Goal: Task Accomplishment & Management: Use online tool/utility

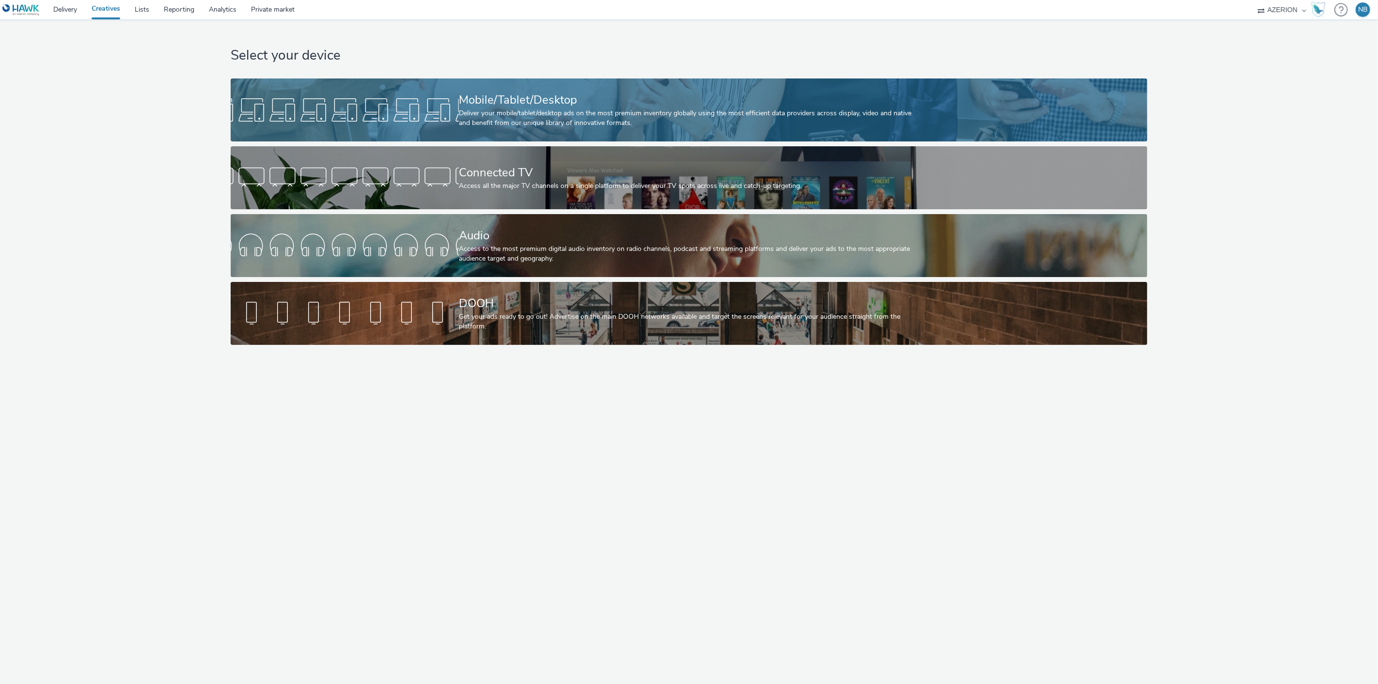
click at [556, 122] on div "Deliver your mobile/tablet/desktop ads on the most premium inventory globally u…" at bounding box center [687, 119] width 457 height 20
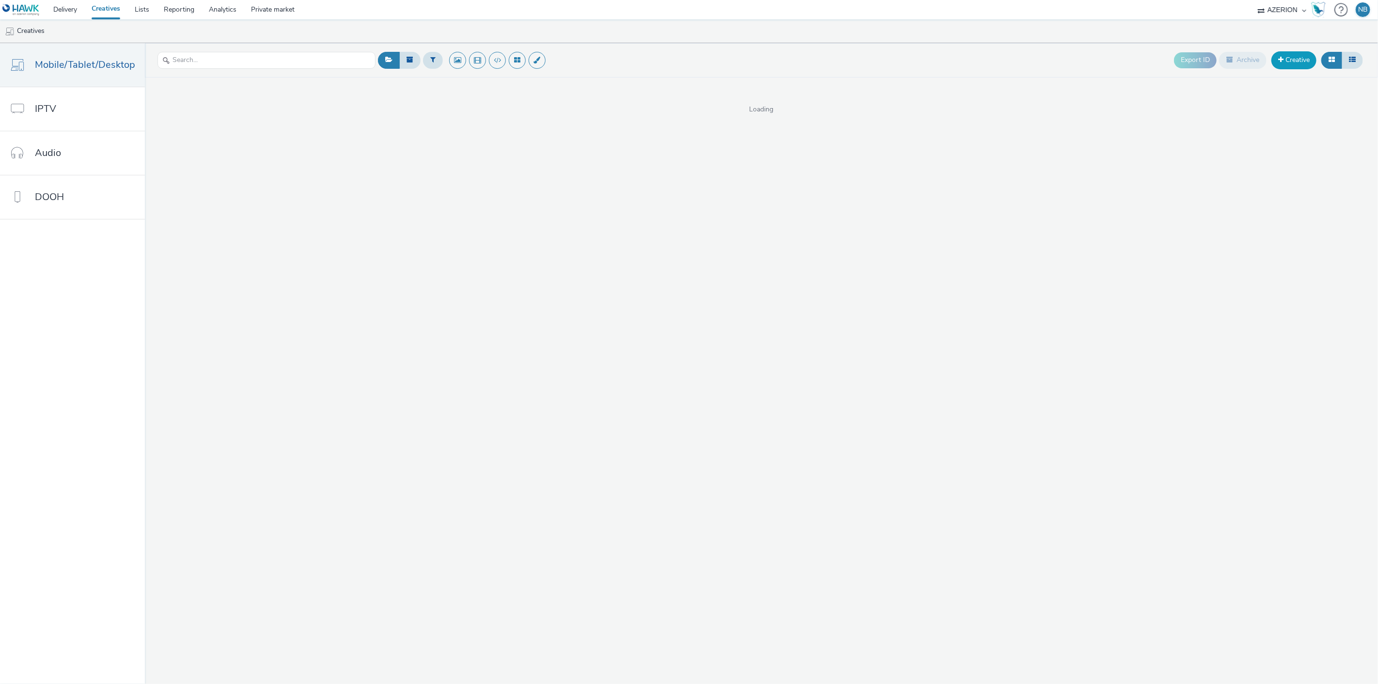
click at [1302, 57] on link "Creative" at bounding box center [1294, 59] width 45 height 17
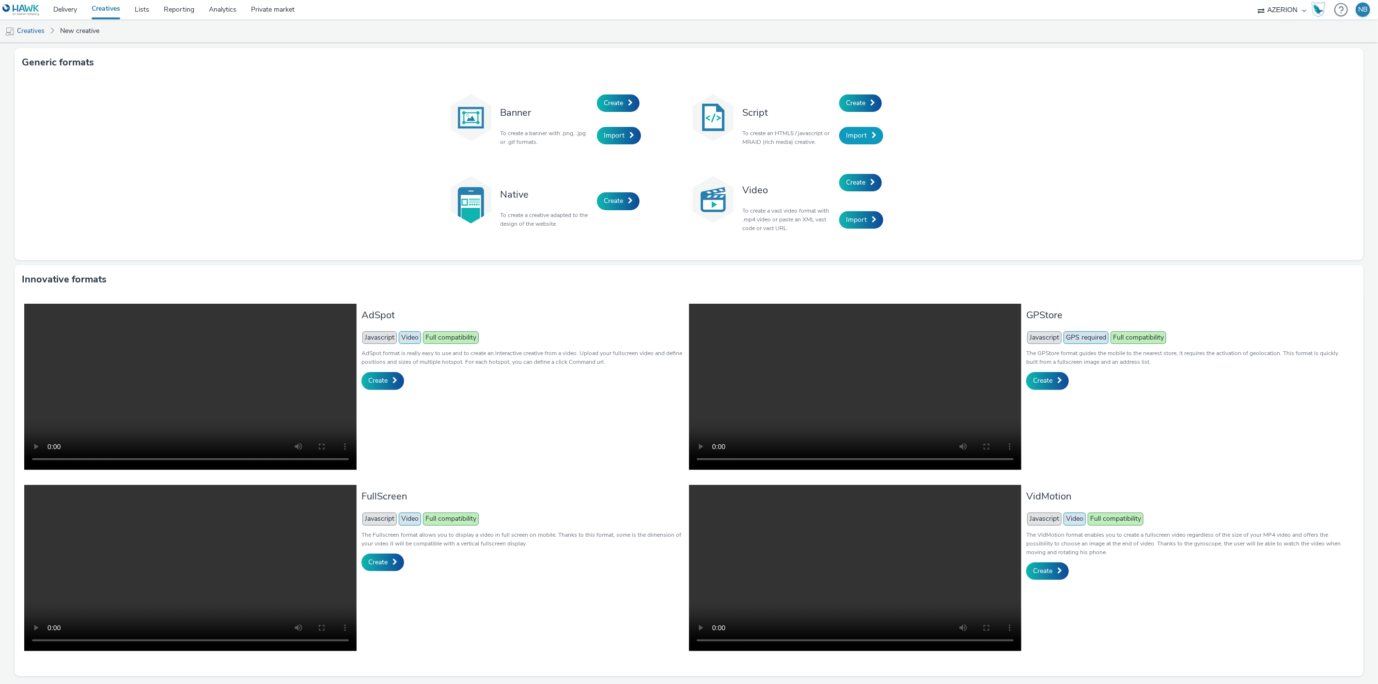
click at [849, 138] on span "Import" at bounding box center [856, 135] width 21 height 9
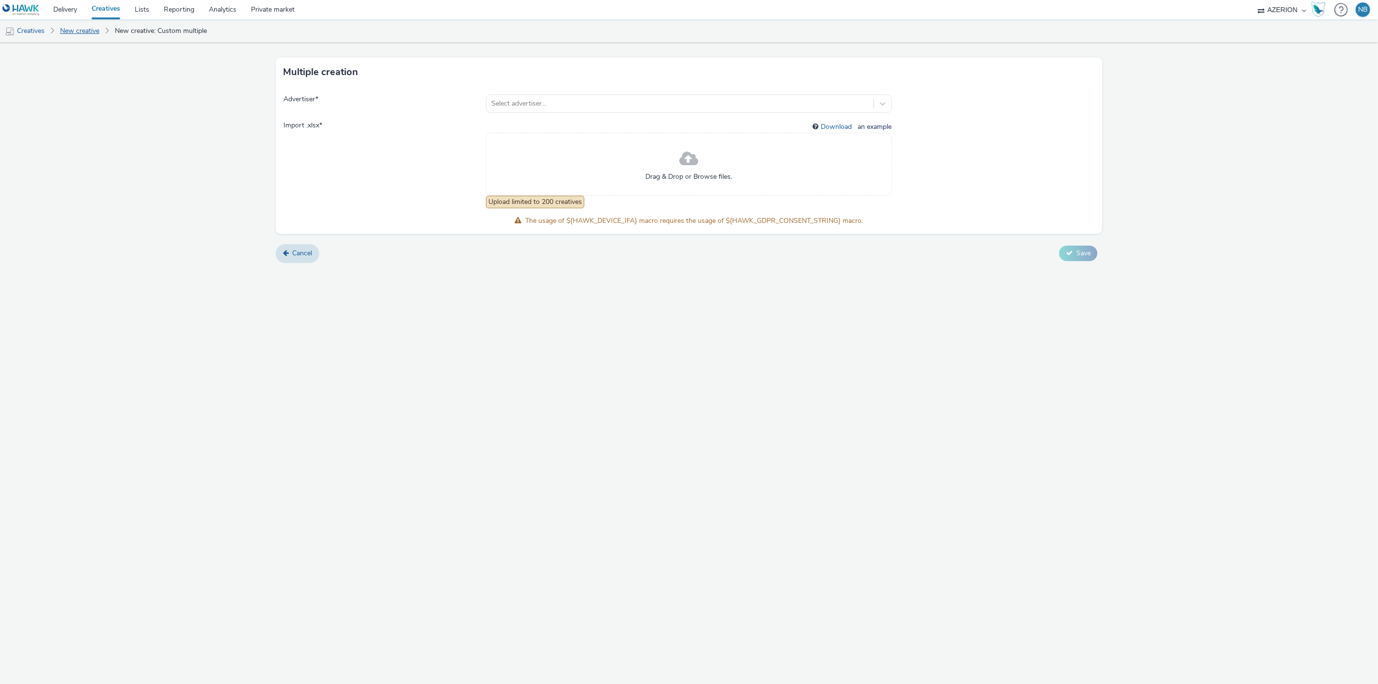
click at [86, 31] on link "New creative" at bounding box center [79, 30] width 49 height 23
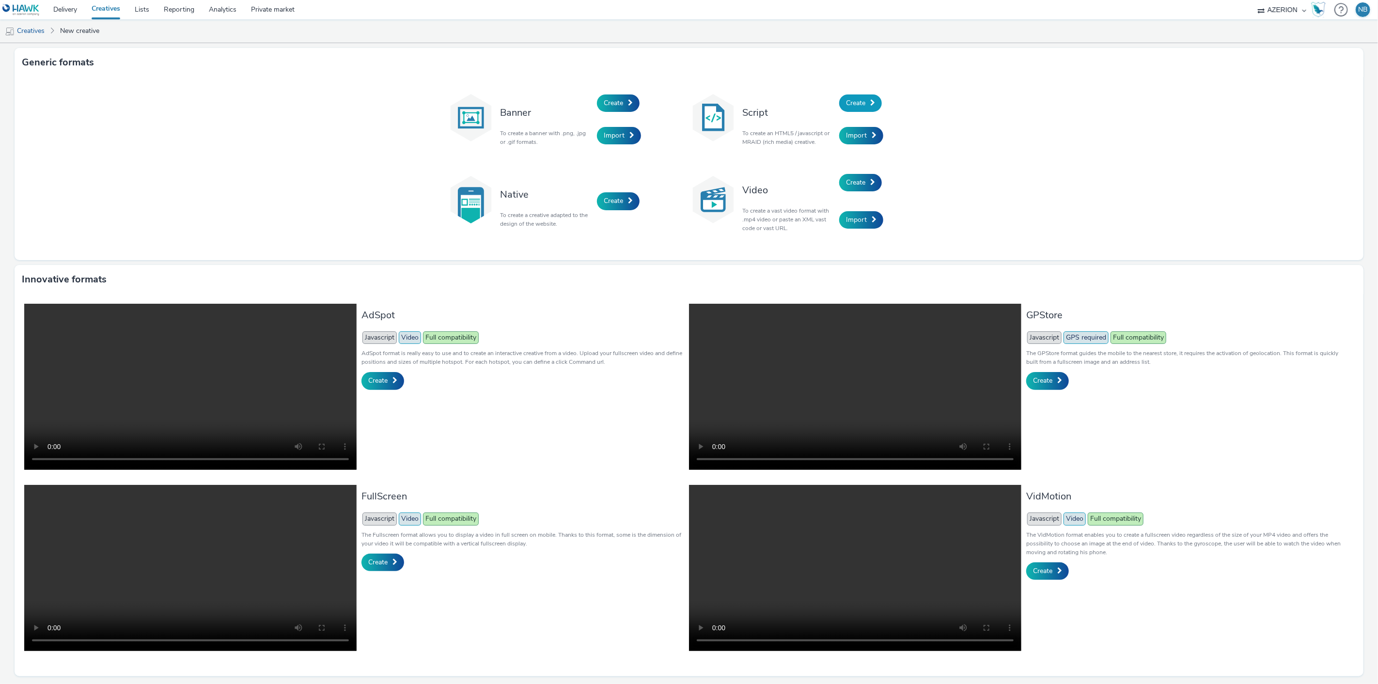
click at [861, 103] on span "Create" at bounding box center [855, 102] width 19 height 9
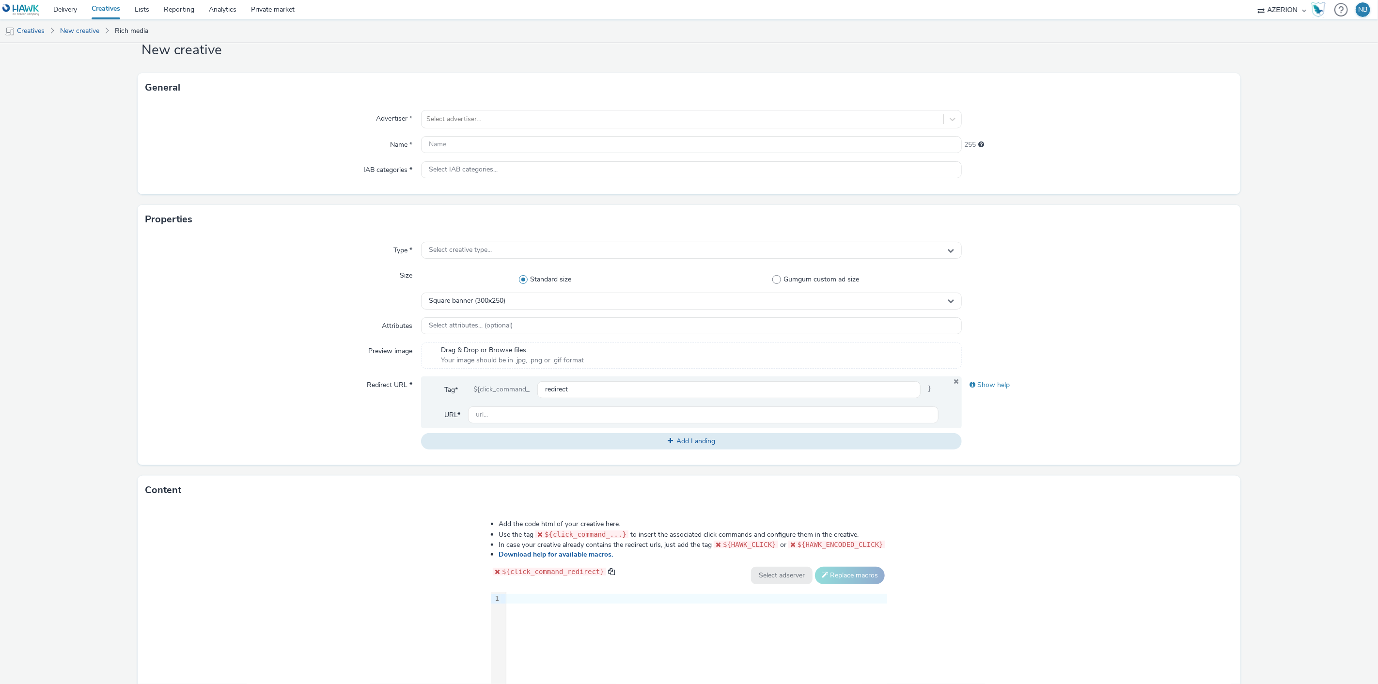
scroll to position [54, 0]
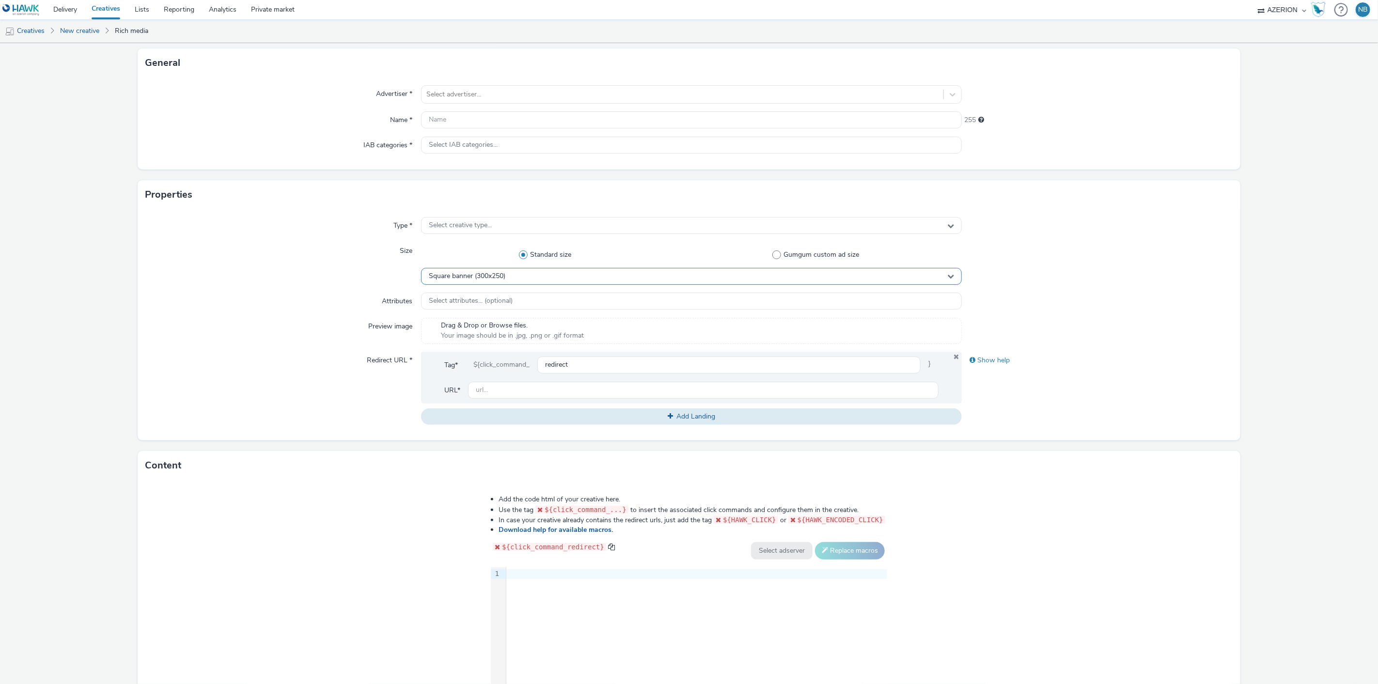
click at [477, 278] on span "Square banner (300x250)" at bounding box center [467, 276] width 77 height 8
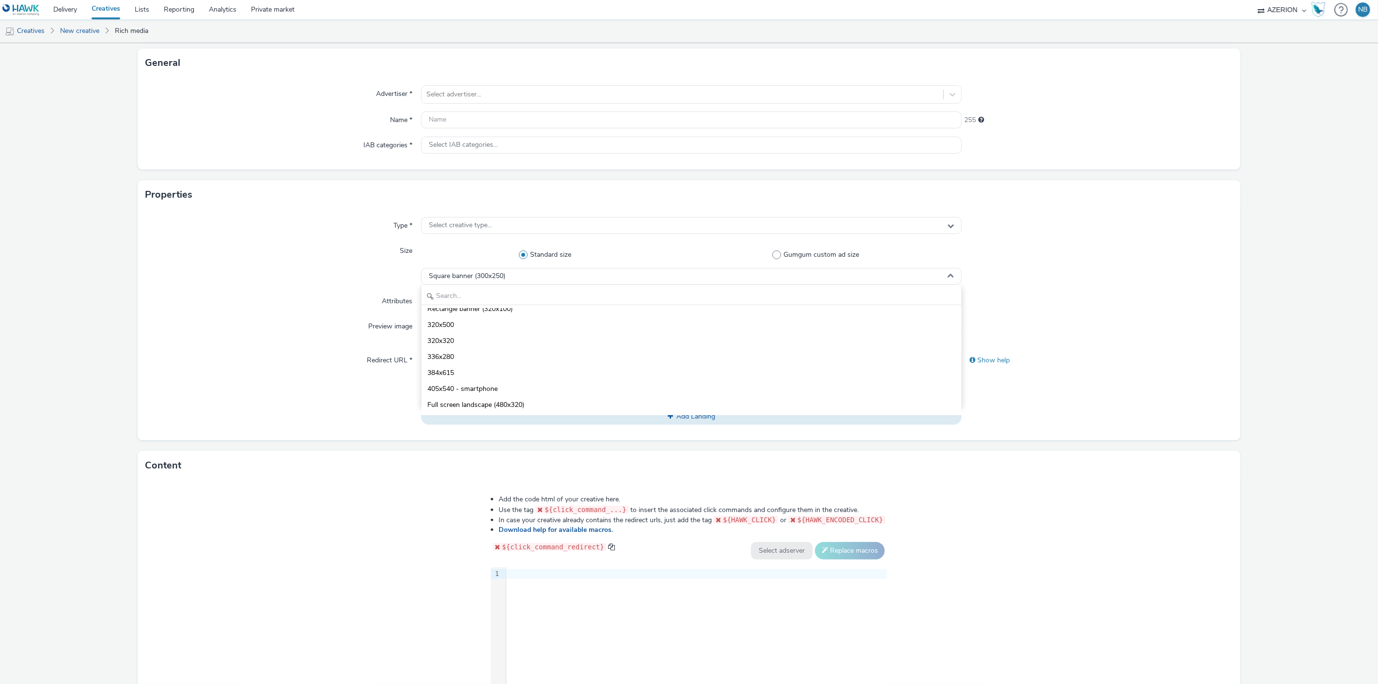
scroll to position [1572, 0]
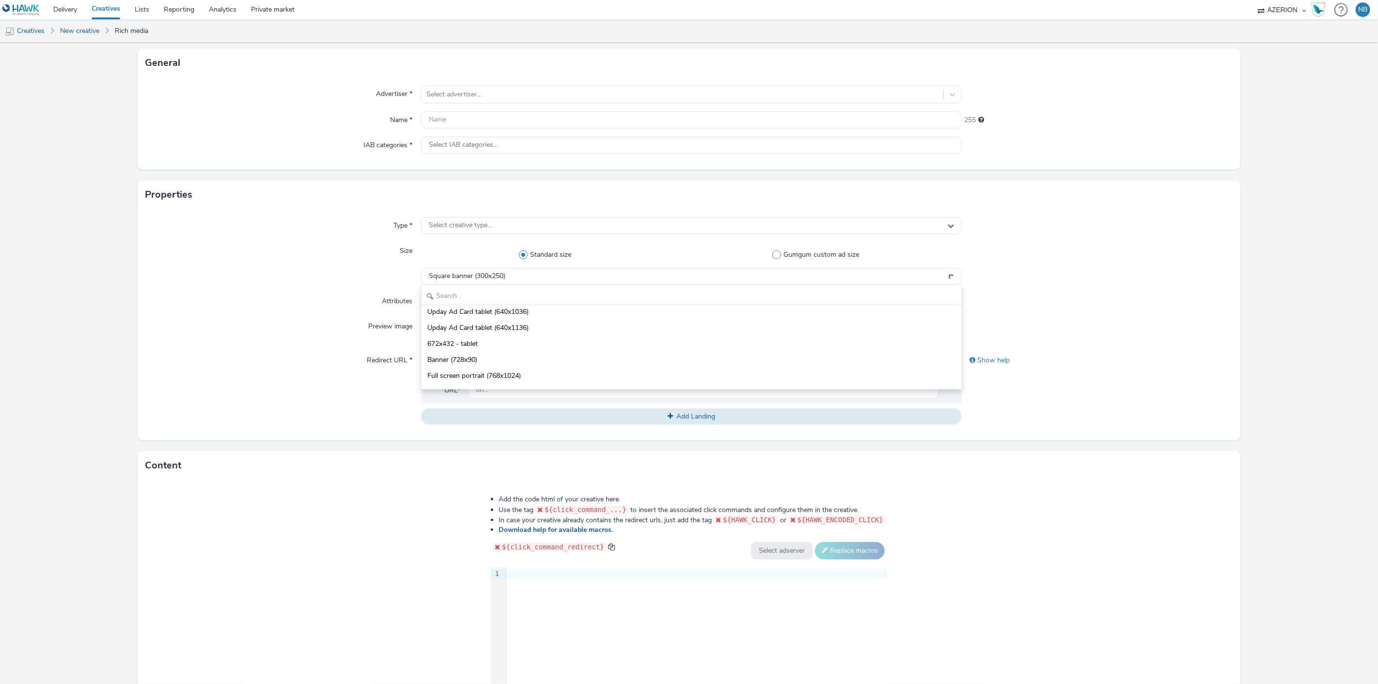
click at [291, 323] on div "Preview image" at bounding box center [282, 331] width 275 height 26
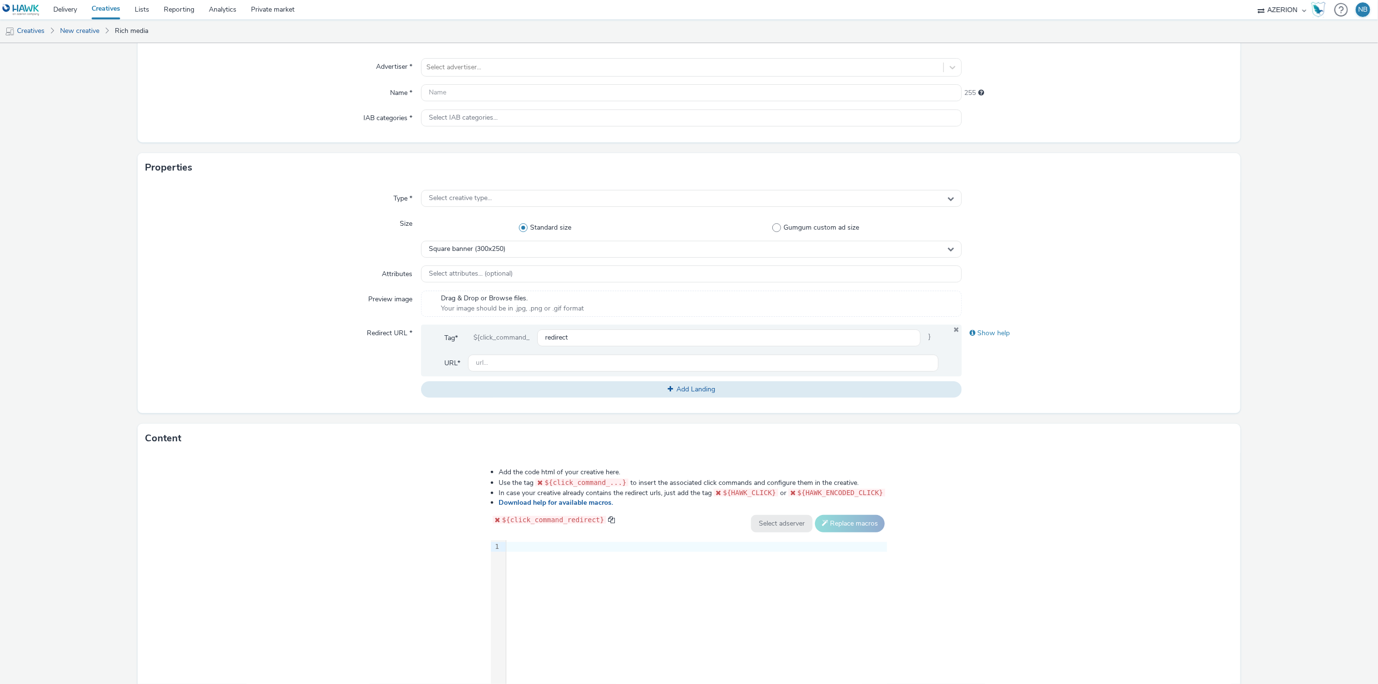
scroll to position [108, 0]
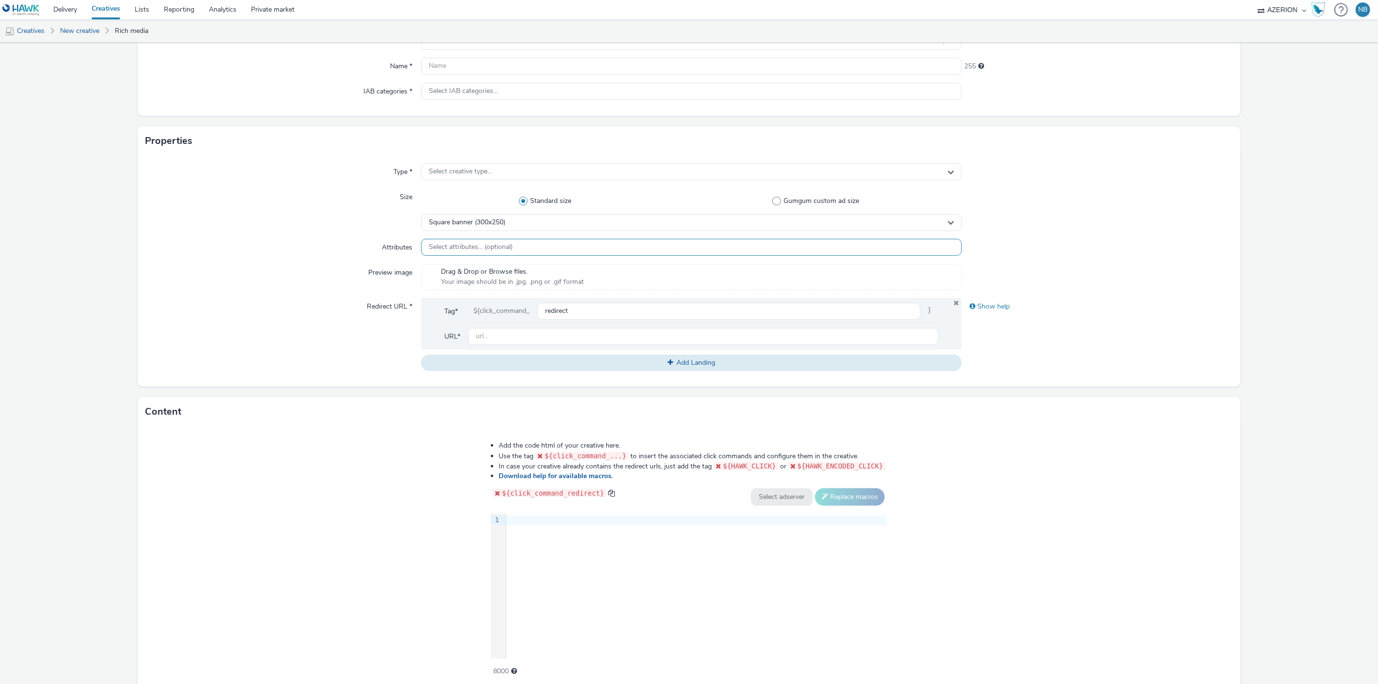
click at [491, 246] on span "Select attributes... (optional)" at bounding box center [471, 247] width 84 height 8
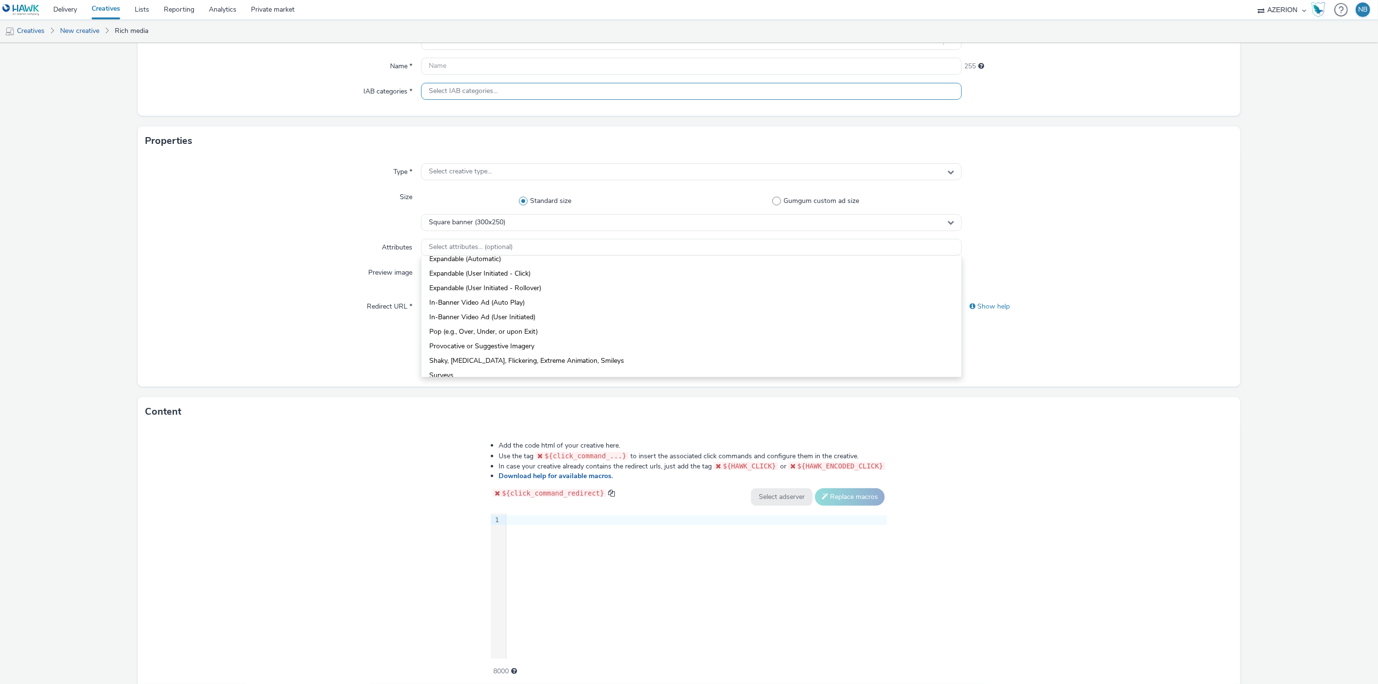
scroll to position [46, 0]
click at [480, 92] on span "Select IAB categories..." at bounding box center [463, 91] width 69 height 8
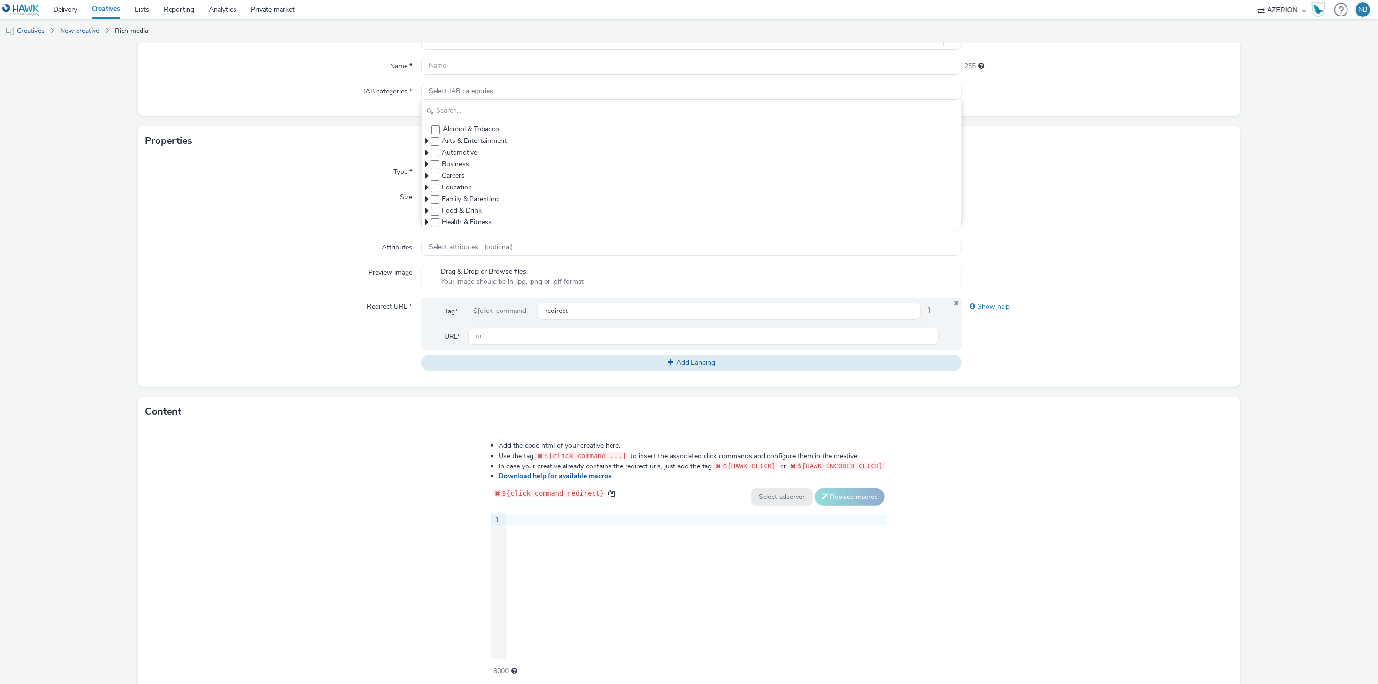
click at [138, 234] on div "Type * Select creative type... Size Standard size Gumgum custom ad size Square …" at bounding box center [689, 271] width 1103 height 231
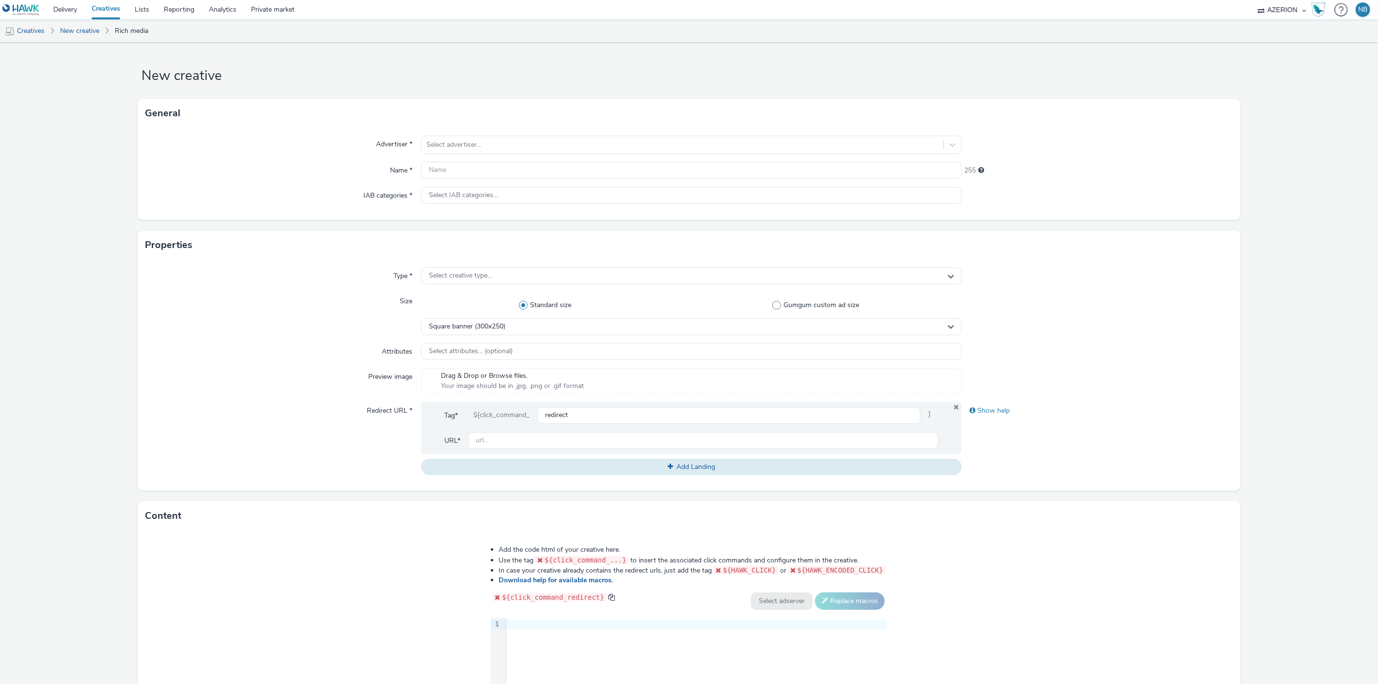
scroll to position [0, 0]
click at [477, 148] on div at bounding box center [682, 148] width 513 height 12
click at [1123, 85] on h1 "New creative" at bounding box center [689, 79] width 1103 height 18
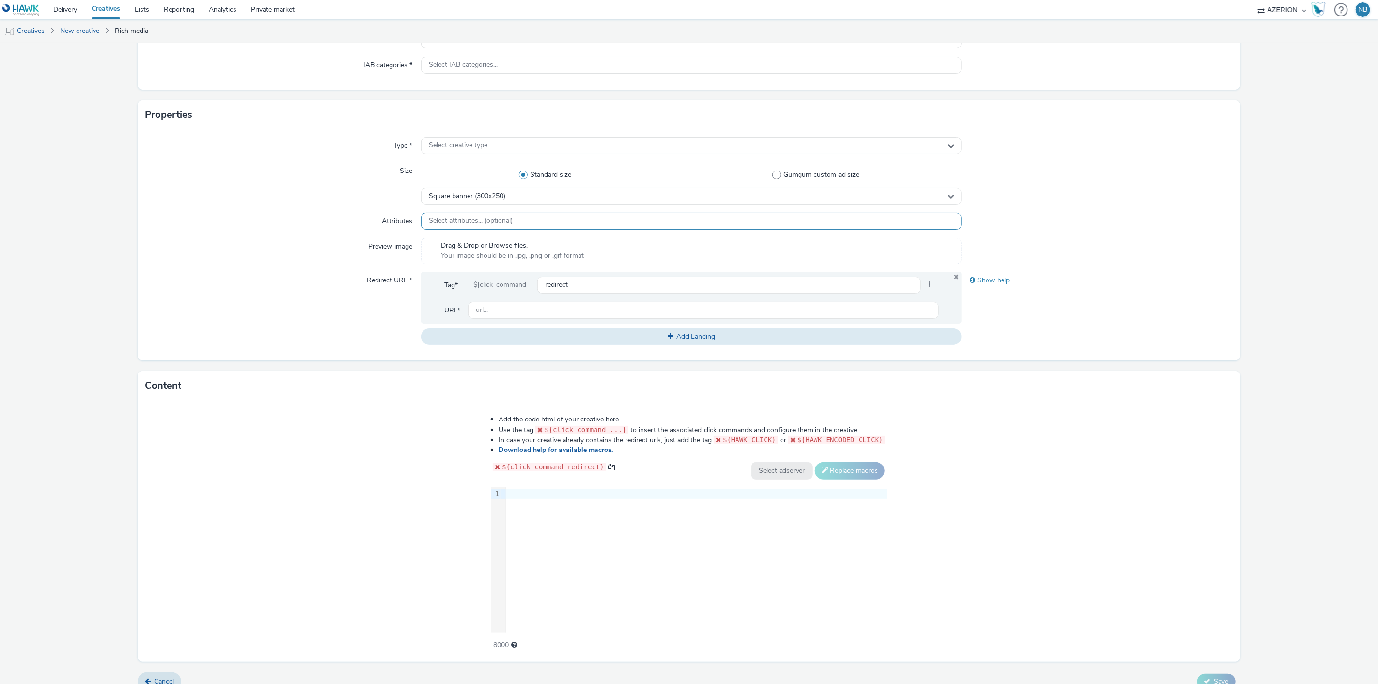
scroll to position [146, 0]
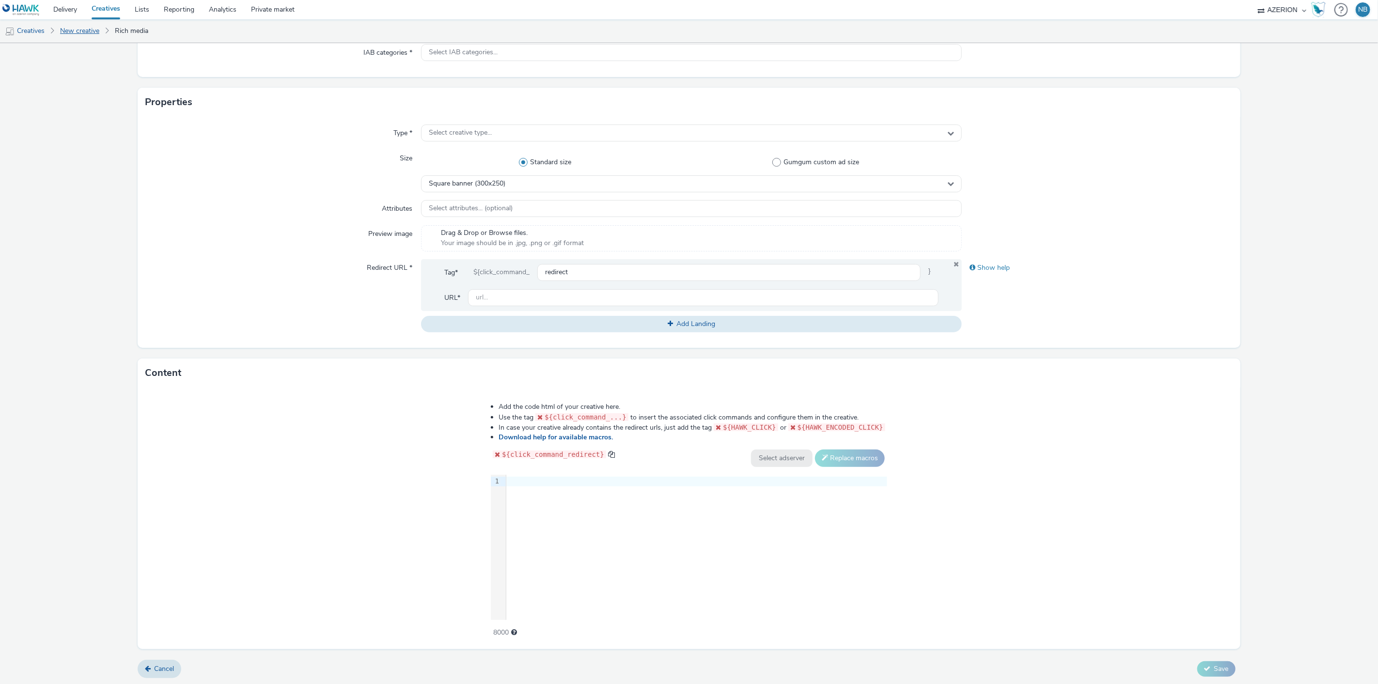
click at [75, 29] on link "New creative" at bounding box center [79, 30] width 49 height 23
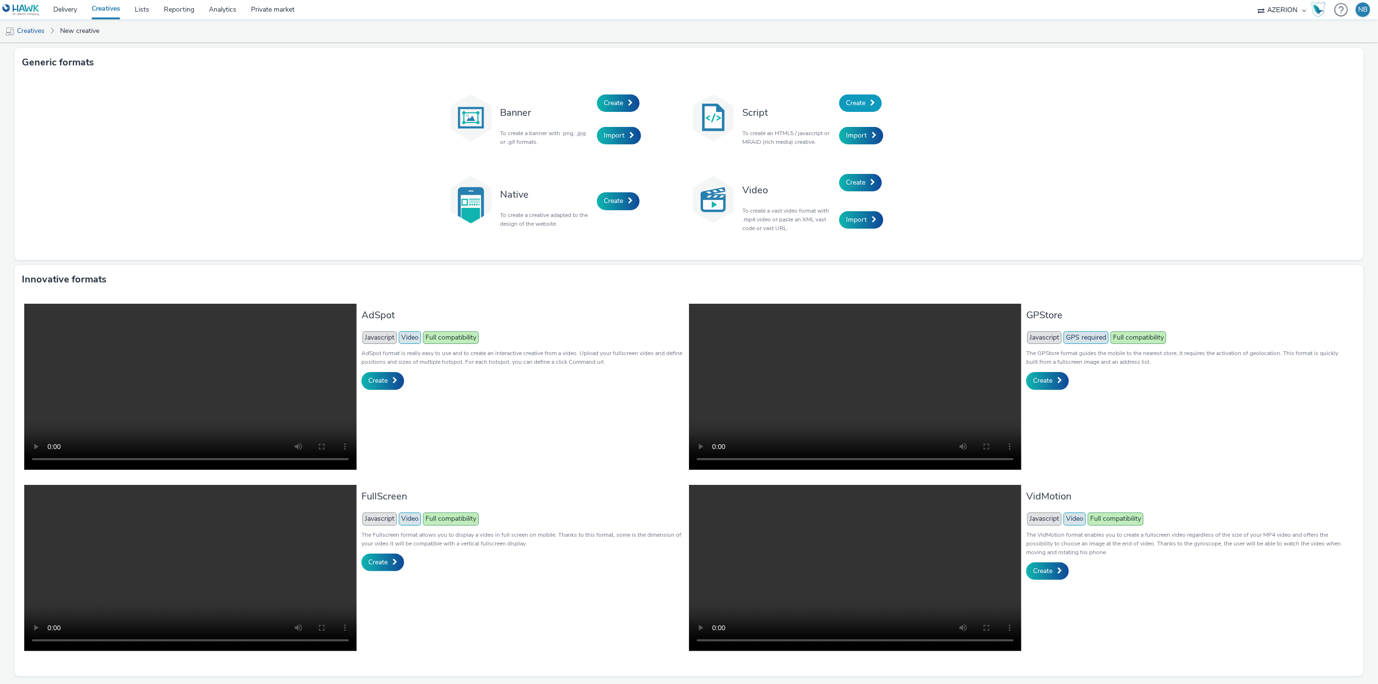
click at [847, 103] on span "Create" at bounding box center [855, 102] width 19 height 9
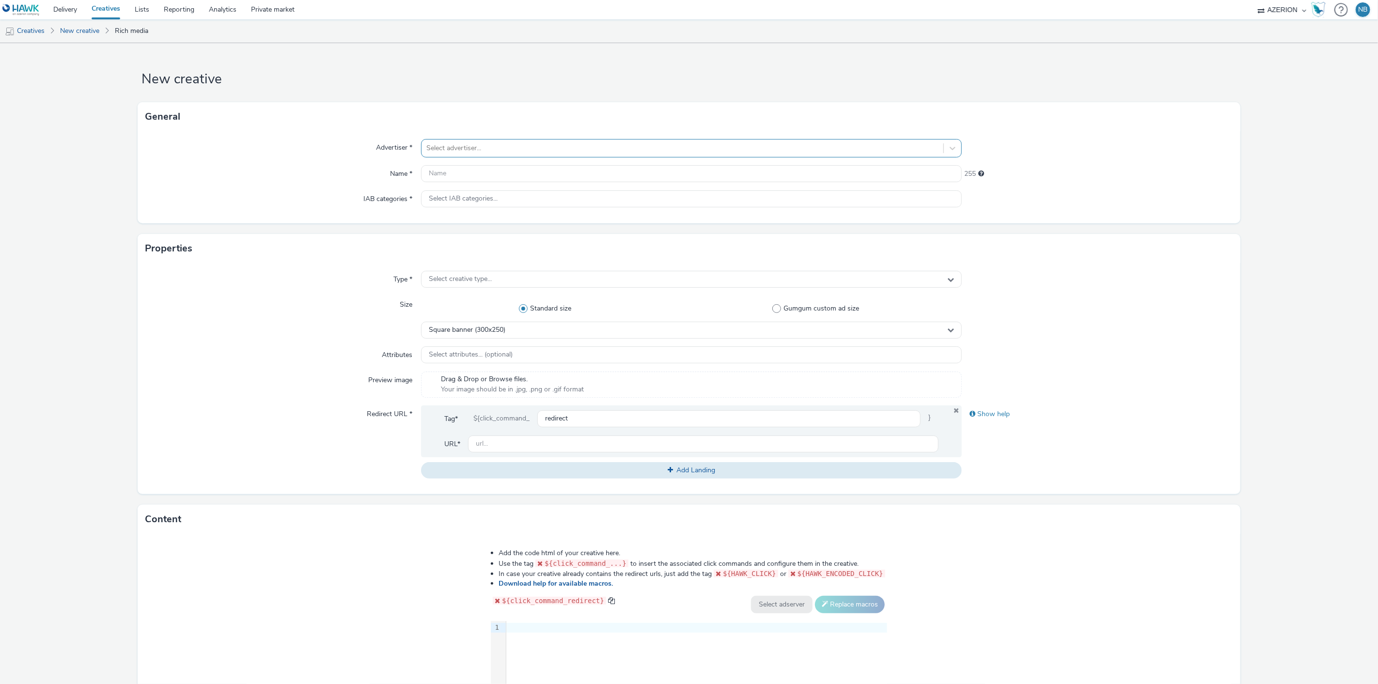
click at [456, 154] on div "Select advertiser..." at bounding box center [683, 149] width 522 height 16
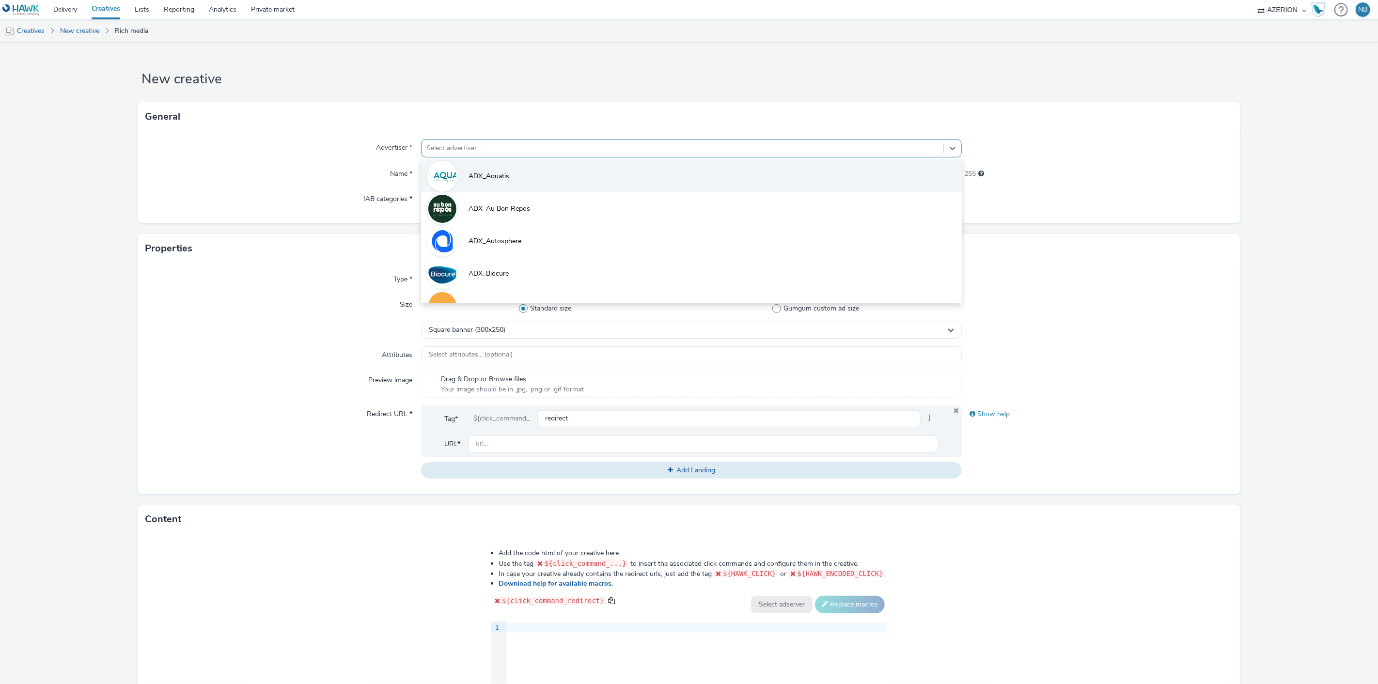
click at [463, 173] on li "ADX_Aquatis" at bounding box center [691, 175] width 541 height 32
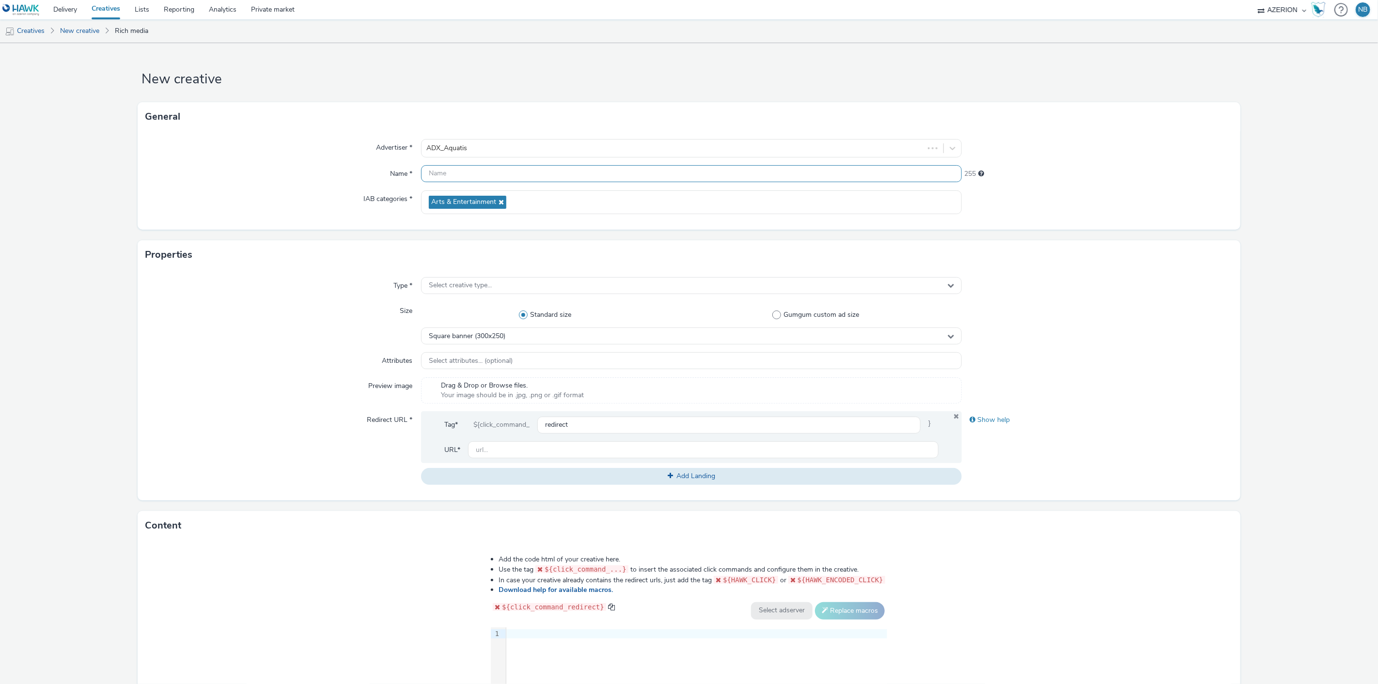
click at [443, 181] on input "text" at bounding box center [691, 173] width 541 height 17
click at [459, 182] on div at bounding box center [691, 173] width 541 height 17
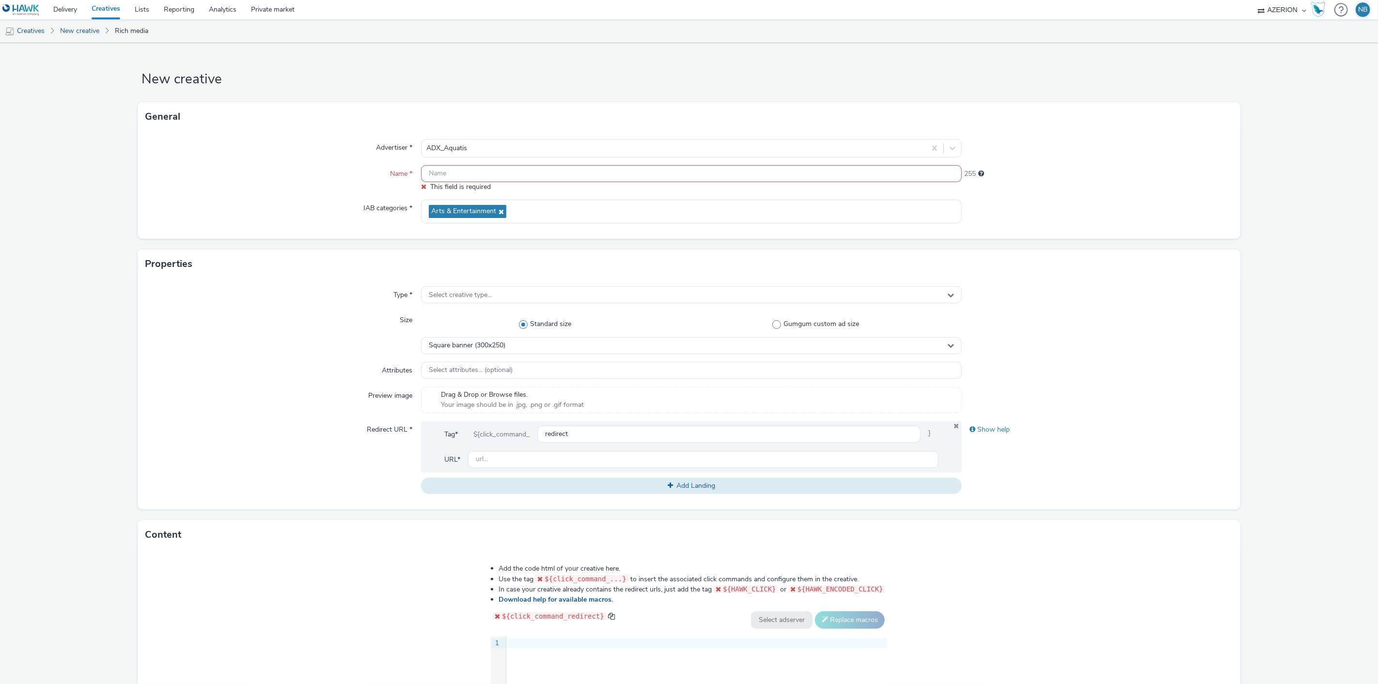
click at [451, 177] on input "text" at bounding box center [691, 173] width 541 height 17
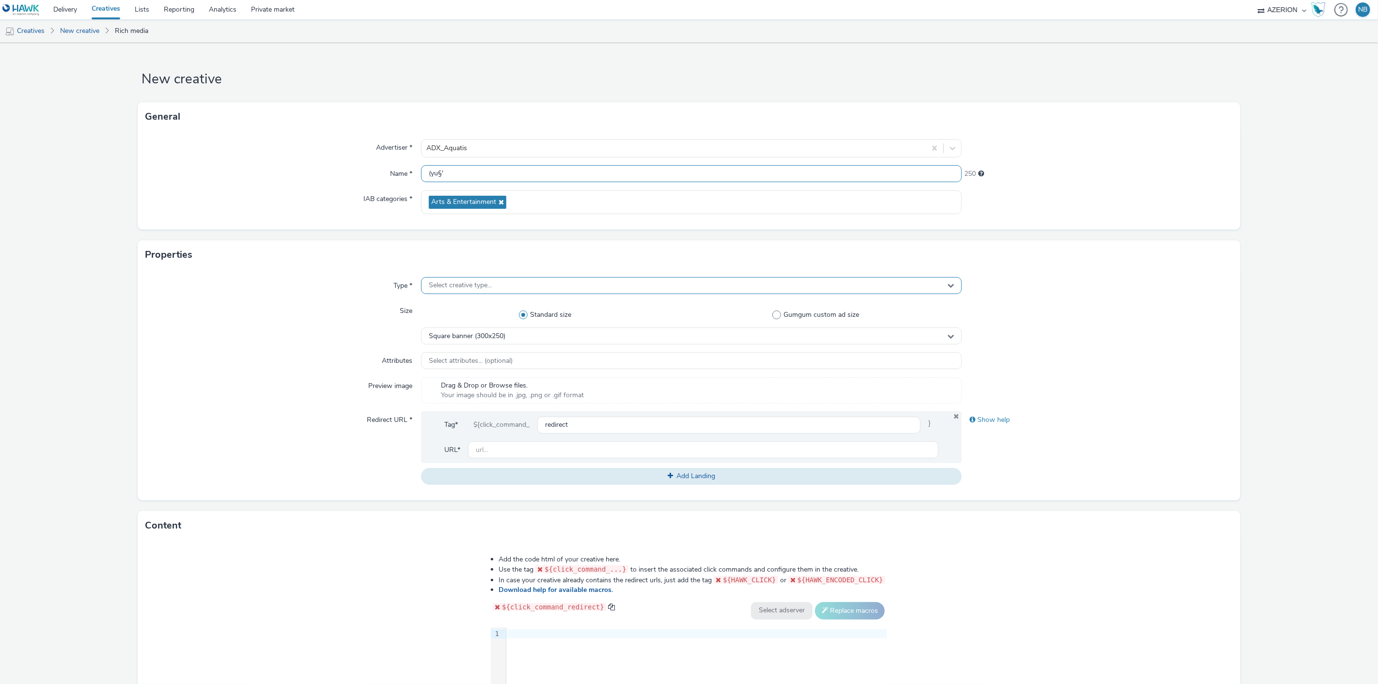
type input "(yu§'"
click at [486, 282] on span "Select creative type..." at bounding box center [460, 286] width 63 height 8
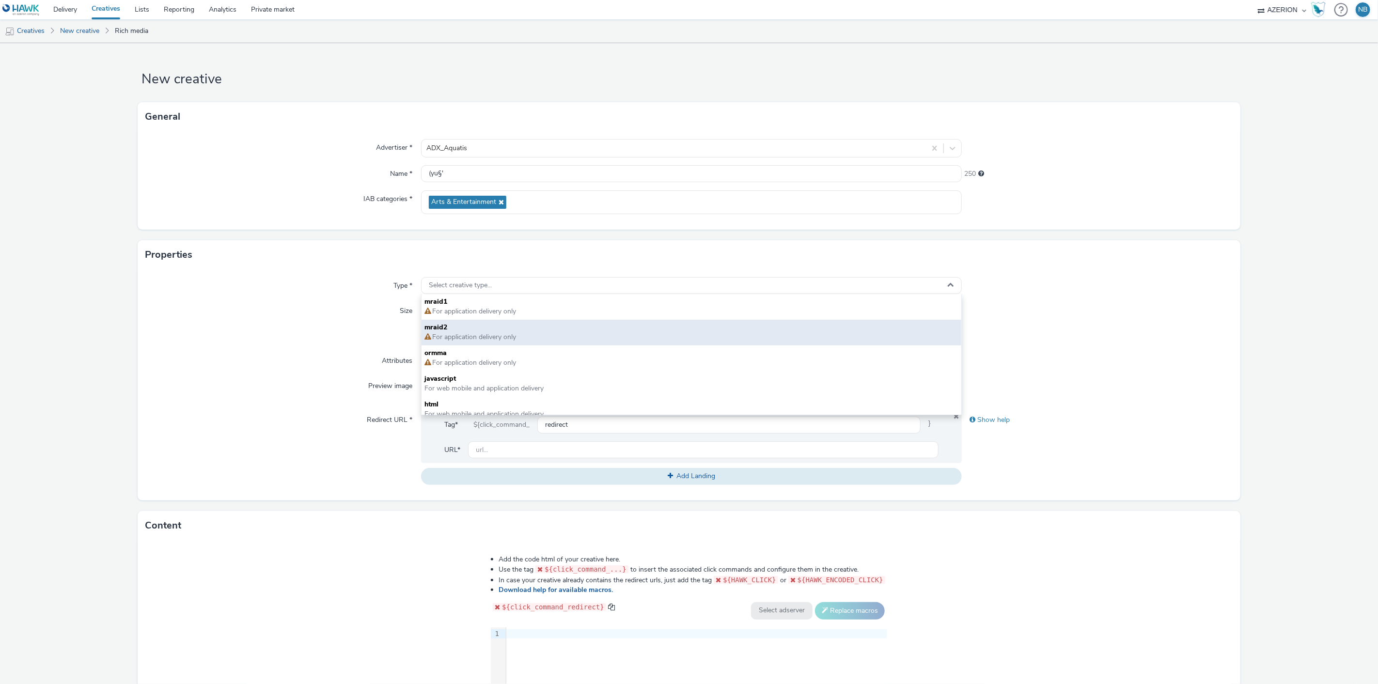
scroll to position [6, 0]
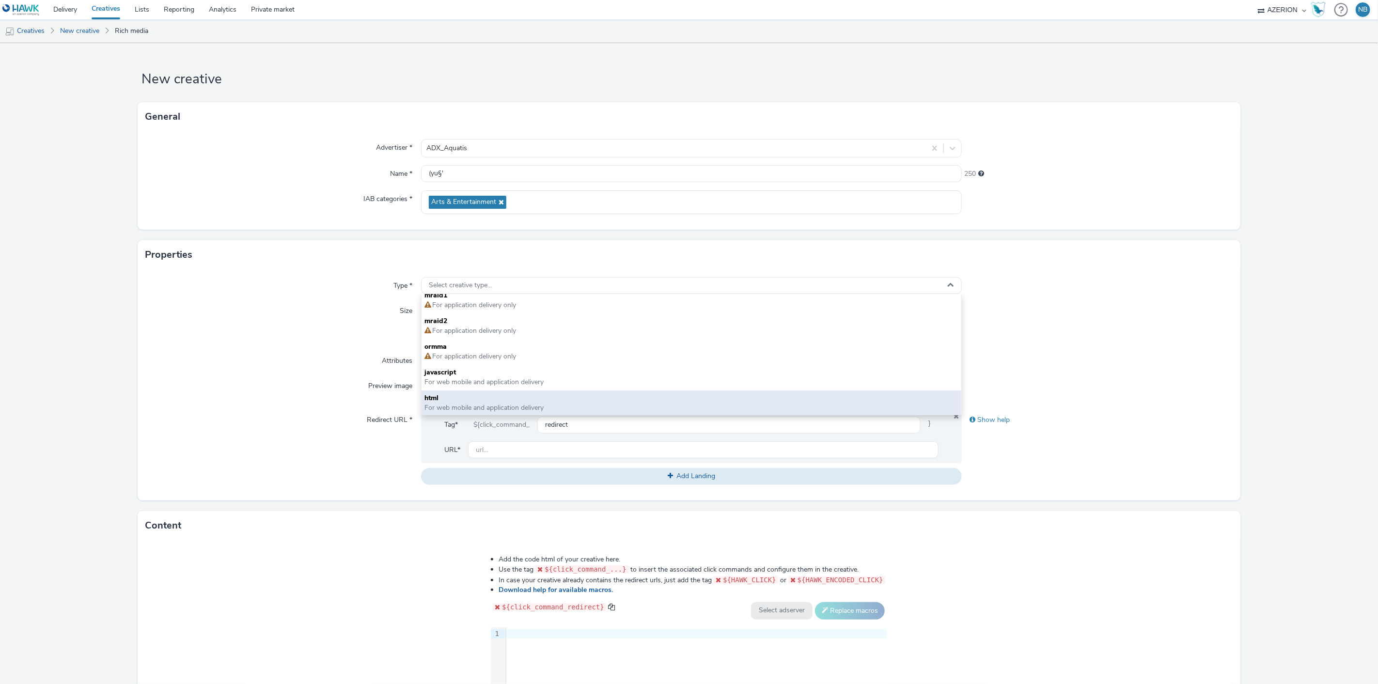
click at [438, 395] on span "html" at bounding box center [692, 399] width 535 height 10
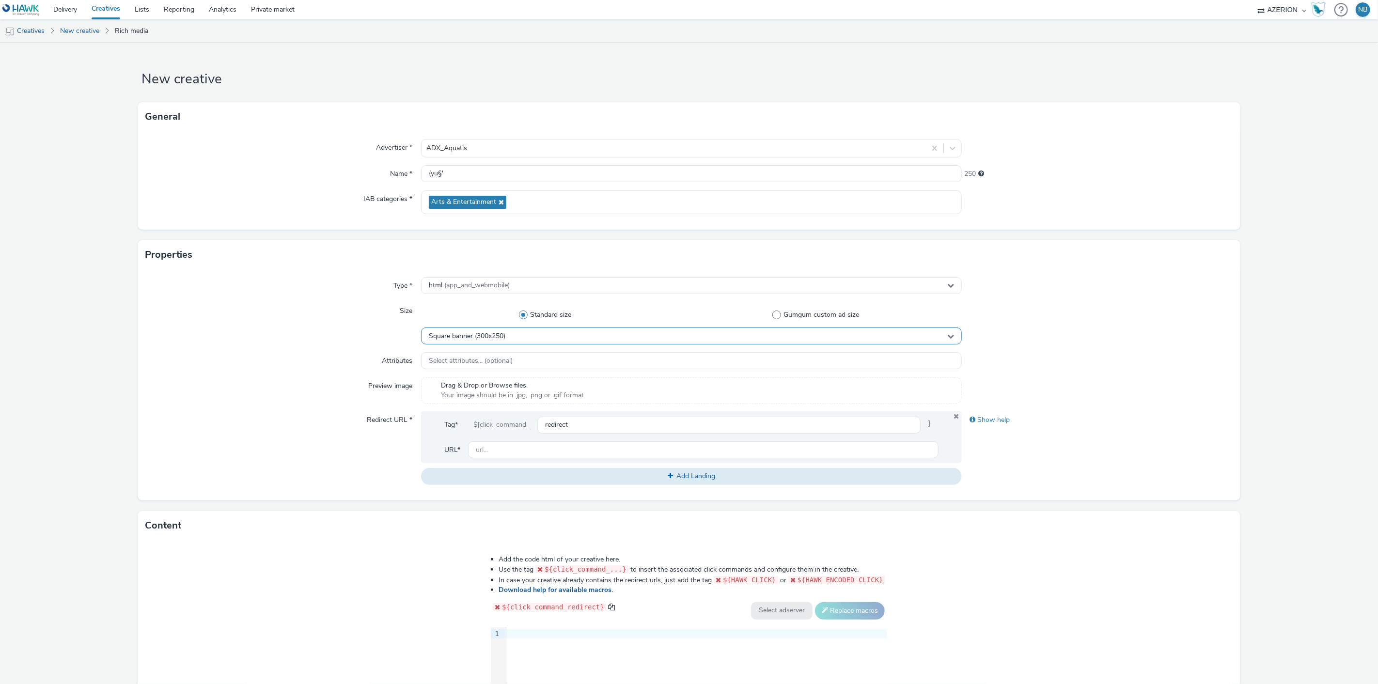
click at [482, 335] on span "Square banner (300x250)" at bounding box center [467, 336] width 77 height 8
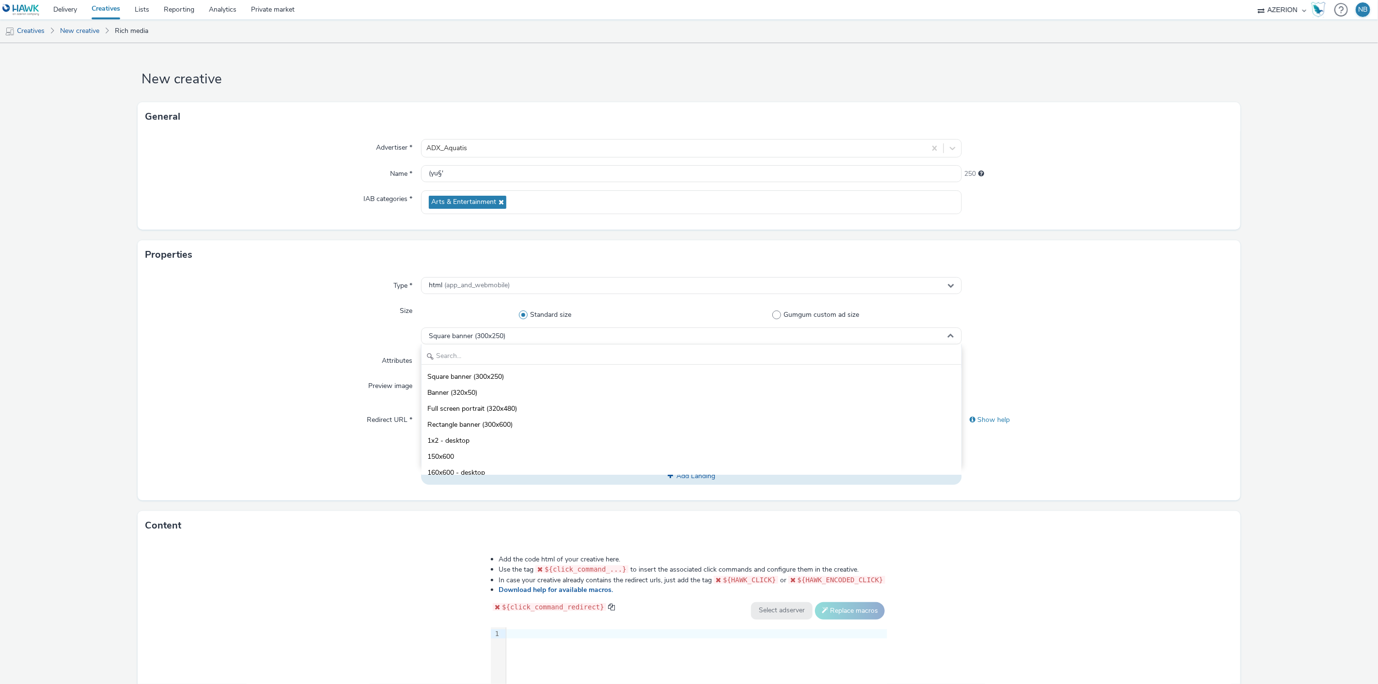
click at [312, 358] on div "Attributes" at bounding box center [282, 360] width 275 height 17
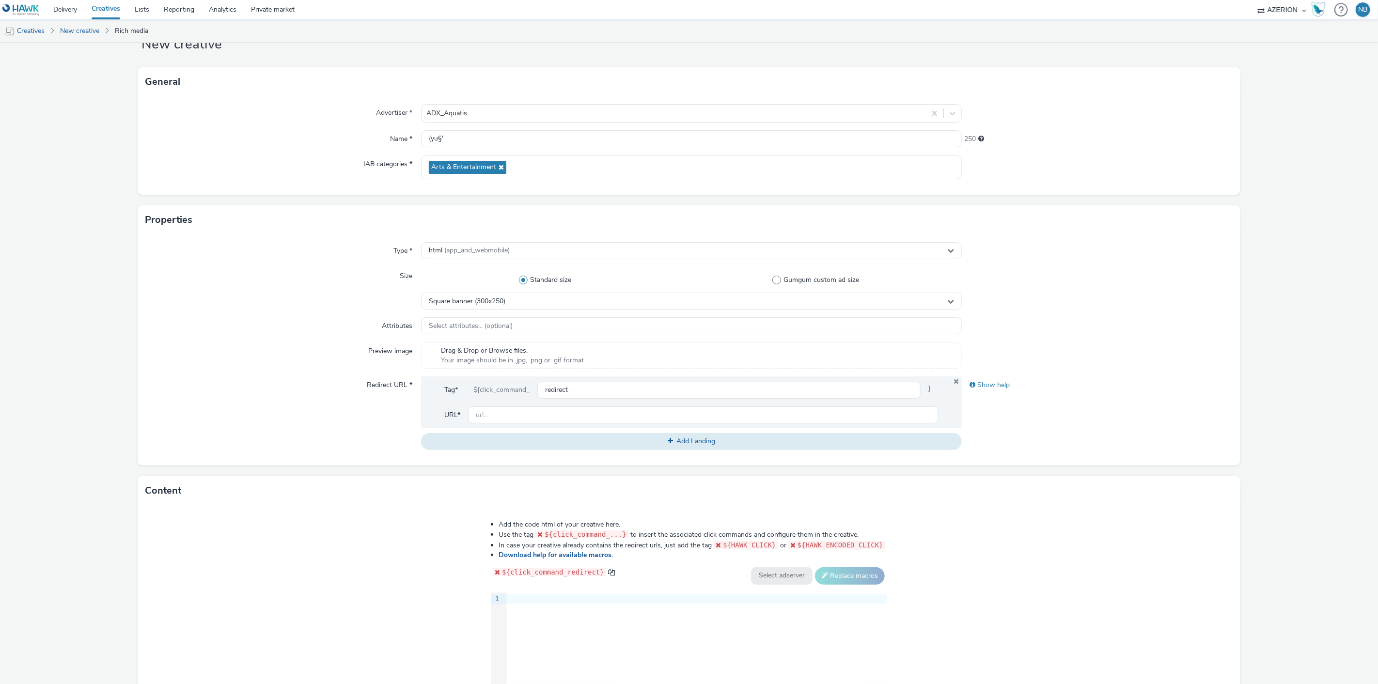
scroll to position [54, 0]
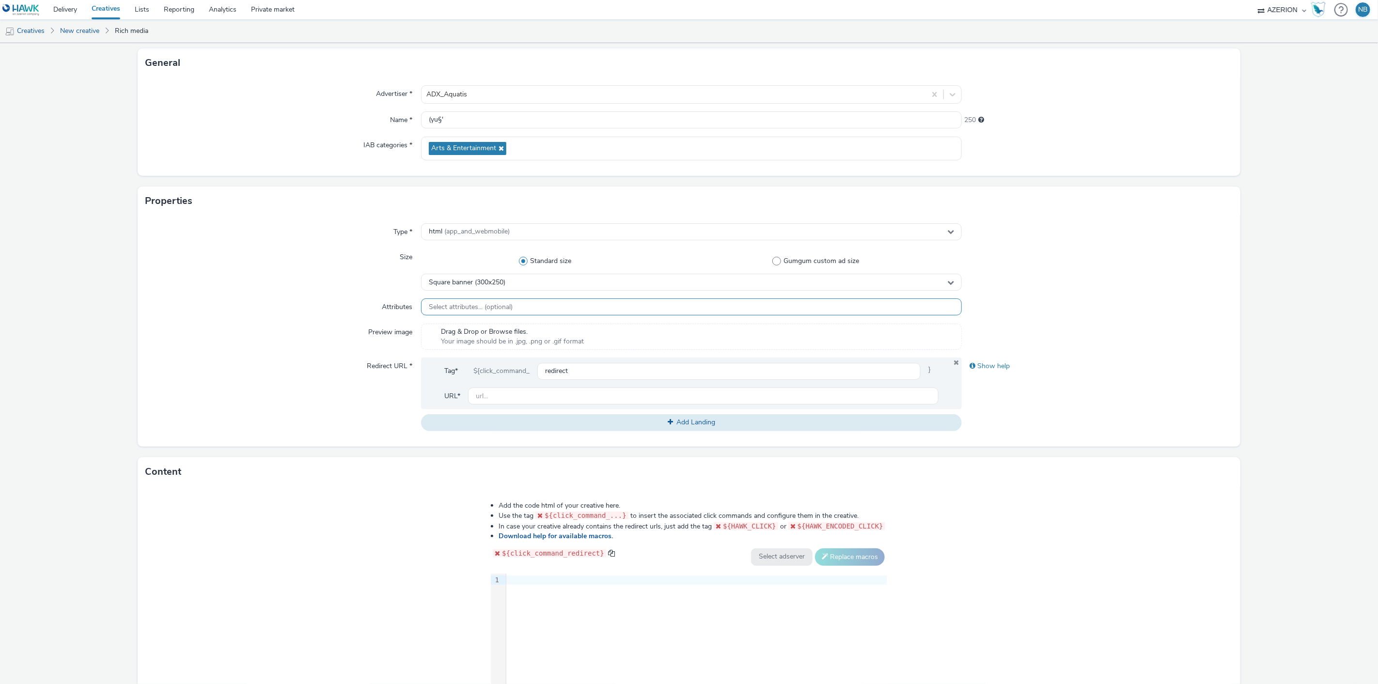
click at [477, 305] on span "Select attributes... (optional)" at bounding box center [471, 307] width 84 height 8
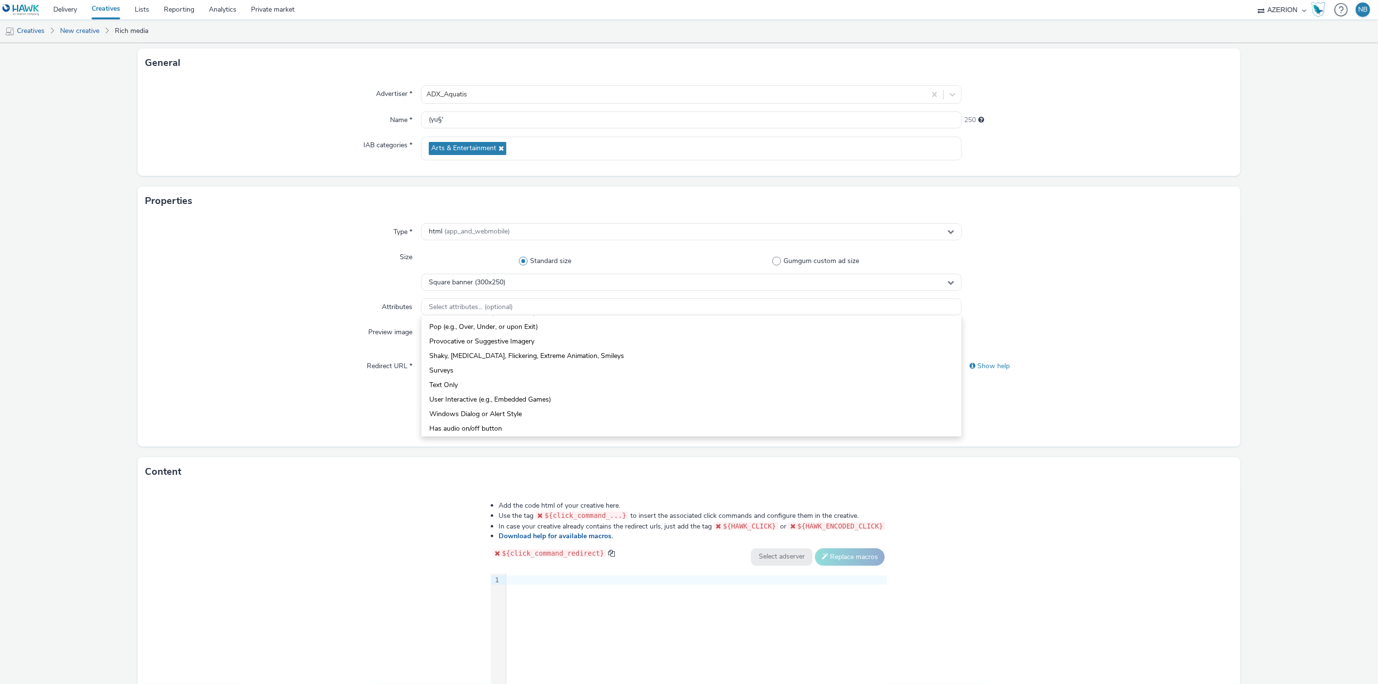
scroll to position [108, 0]
click at [112, 321] on form "New creative General Advertiser * ADX_Aquatis Name * (yu§' 250 IAB categories *…" at bounding box center [689, 386] width 1378 height 795
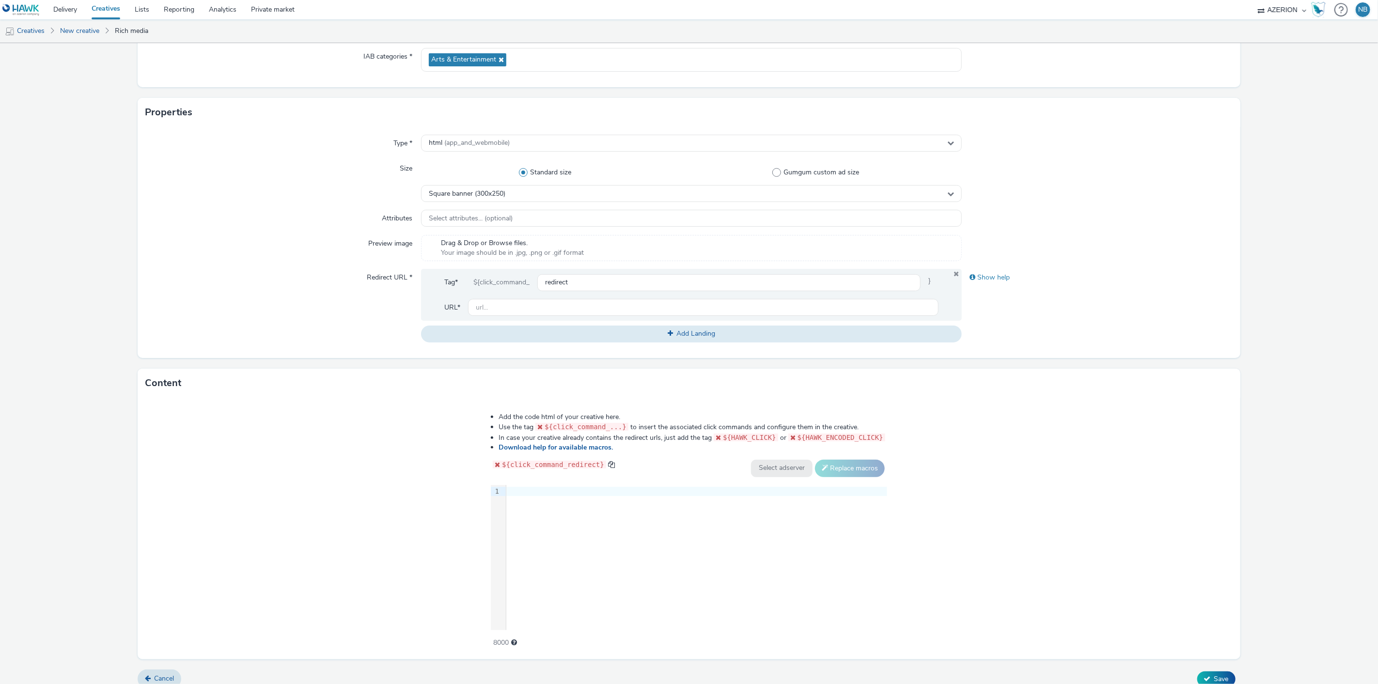
scroll to position [153, 0]
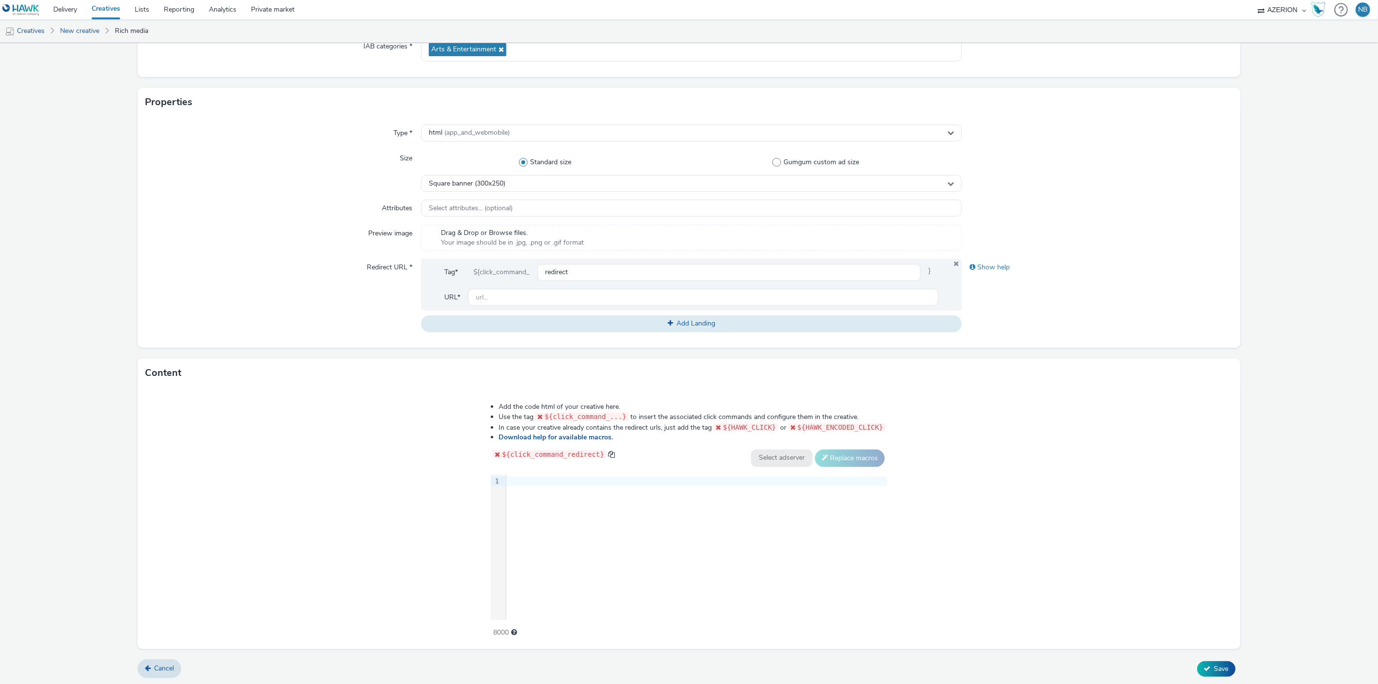
click at [521, 478] on div at bounding box center [696, 482] width 381 height 10
